Goal: Answer question/provide support: Share knowledge or assist other users

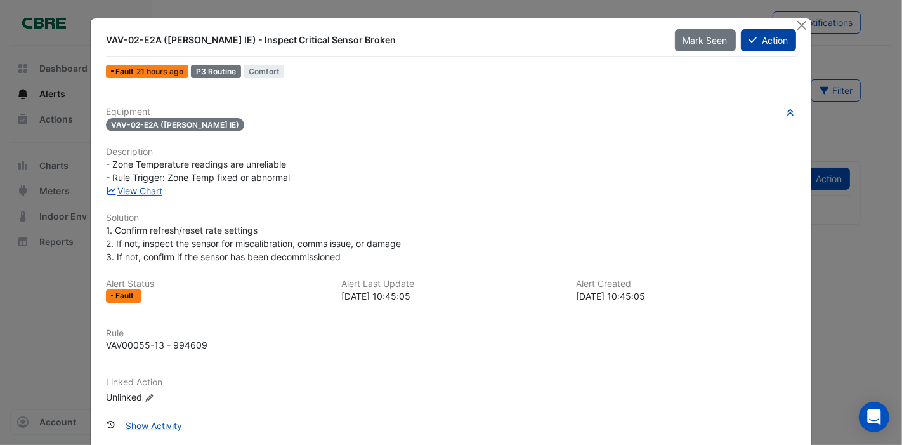
click at [758, 48] on button "Action" at bounding box center [768, 40] width 55 height 22
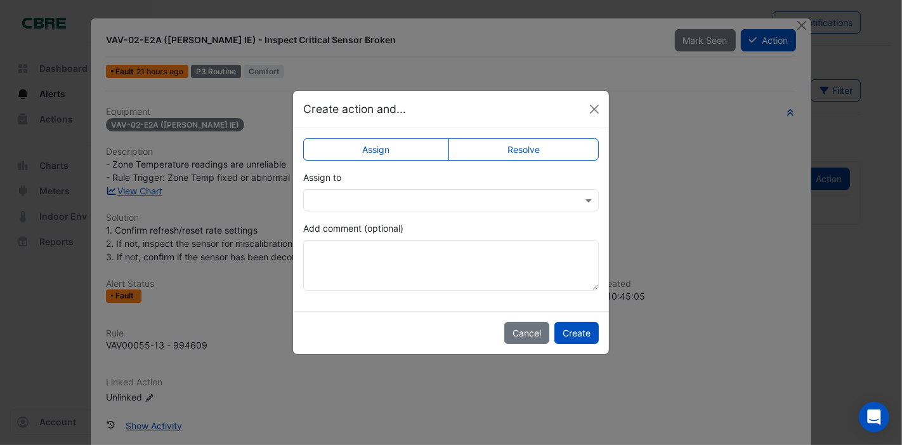
click at [449, 197] on input "text" at bounding box center [438, 200] width 256 height 13
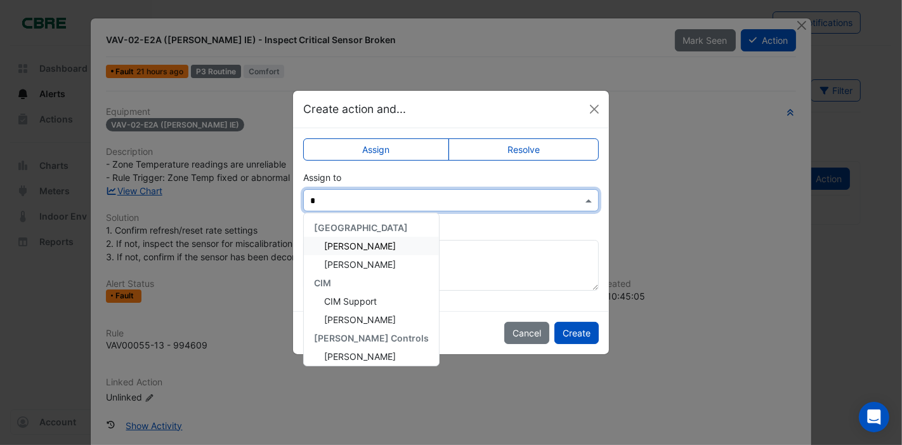
type input "**"
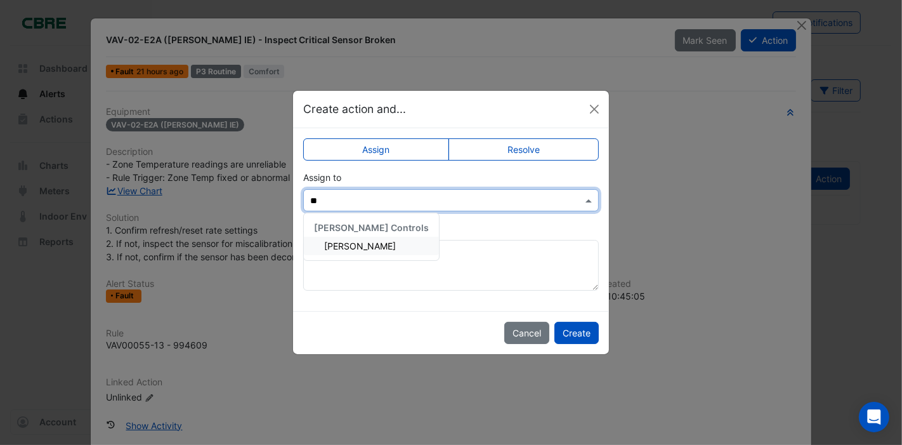
click at [367, 246] on span "[PERSON_NAME]" at bounding box center [360, 245] width 72 height 11
click at [573, 332] on button "Create" at bounding box center [577, 333] width 44 height 22
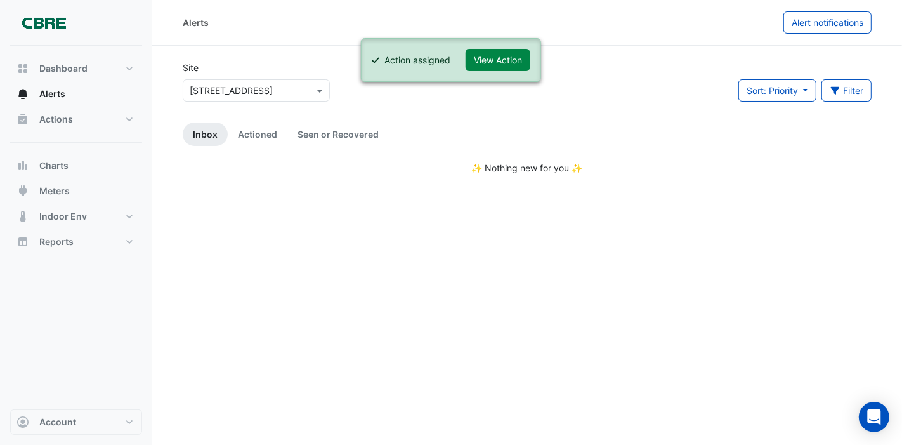
click at [447, 254] on div "Alerts Alert notifications Site Select a Site × [STREET_ADDRESS] Sort: Priority…" at bounding box center [527, 222] width 750 height 445
